Goal: Task Accomplishment & Management: Complete application form

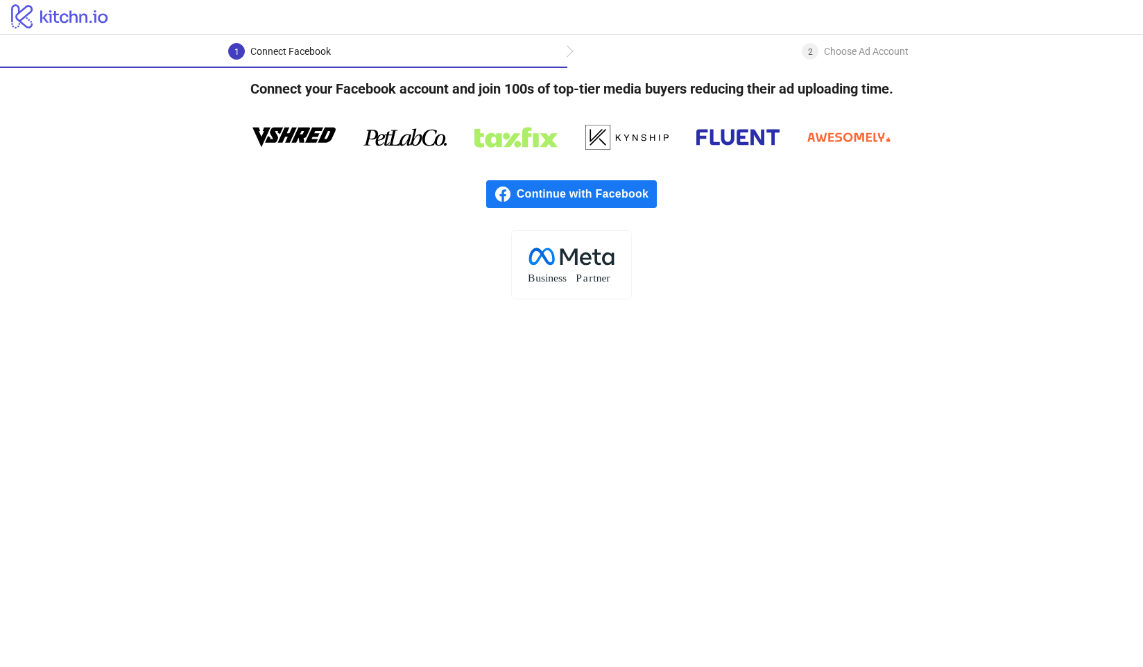
click at [841, 49] on div "Choose Ad Account" at bounding box center [866, 51] width 85 height 17
click at [574, 268] on rect at bounding box center [571, 264] width 120 height 69
click at [383, 92] on h4 "Connect your Facebook account and join 100s of top-tier media buyers reducing t…" at bounding box center [571, 89] width 687 height 42
click at [89, 17] on icon "logo/logo" at bounding box center [60, 16] width 120 height 28
click at [876, 55] on div "Choose Ad Account" at bounding box center [866, 51] width 85 height 17
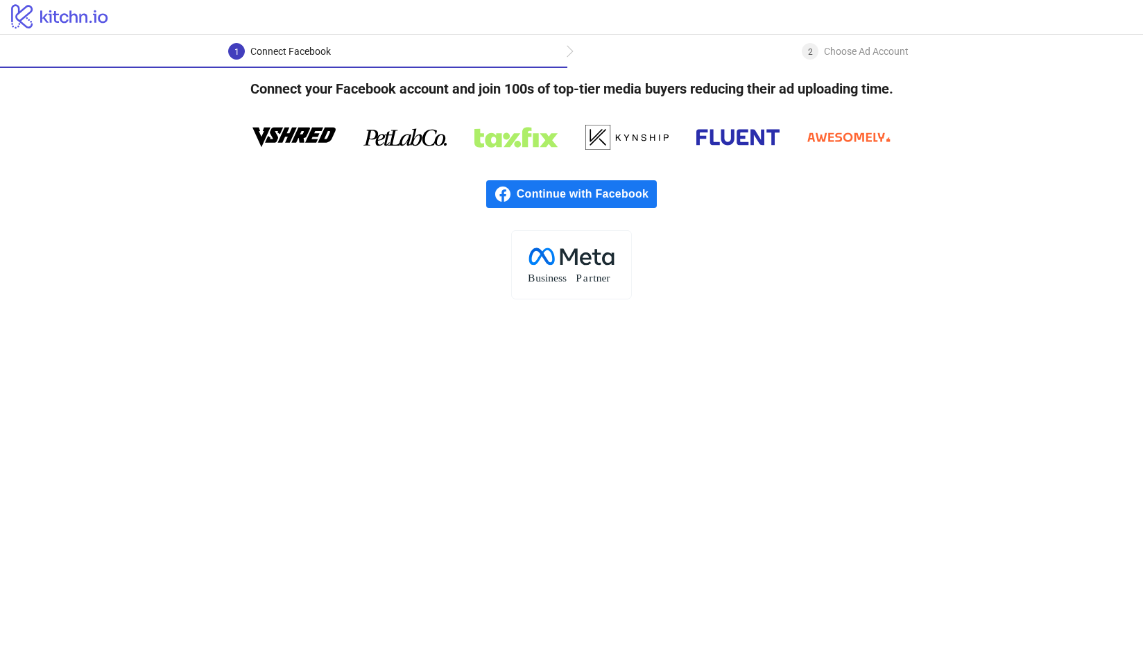
click at [576, 49] on div "2 Choose Ad Account" at bounding box center [855, 55] width 576 height 25
click at [583, 187] on span "Continue with Facebook" at bounding box center [587, 194] width 140 height 28
click at [863, 234] on div ".cls-1{fill:none;}.cls-2{fill:#fff;}.cls-3{fill:#f1f4f7;}.cls-4,.cls-8{fill:#1c…" at bounding box center [571, 264] width 1143 height 69
